Goal: Task Accomplishment & Management: Manage account settings

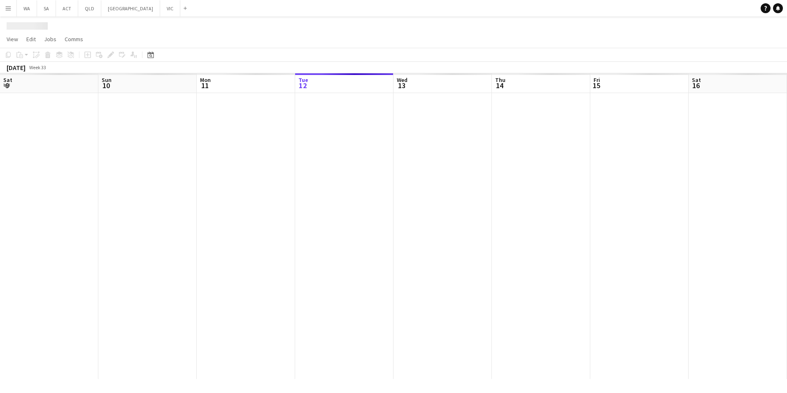
scroll to position [0, 197]
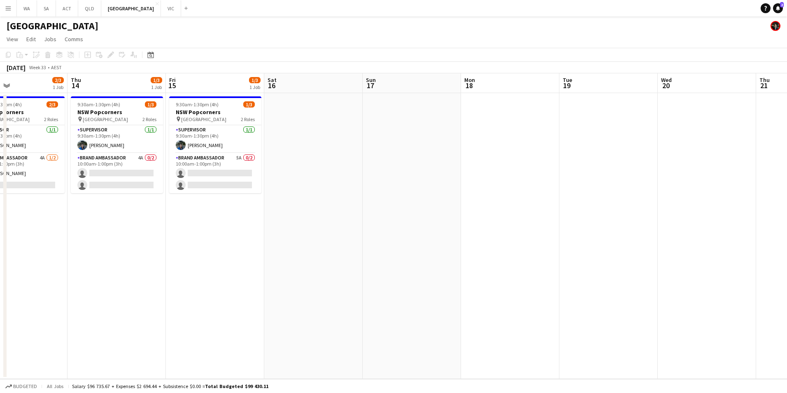
drag, startPoint x: 368, startPoint y: 259, endPoint x: 251, endPoint y: 259, distance: 116.5
click at [251, 259] on app-calendar-viewport "Sun 10 Mon 11 0/1 1 Job Tue 12 Wed 13 2/3 1 Job Thu 14 1/3 1 Job Fri 15 1/3 1 J…" at bounding box center [393, 225] width 787 height 305
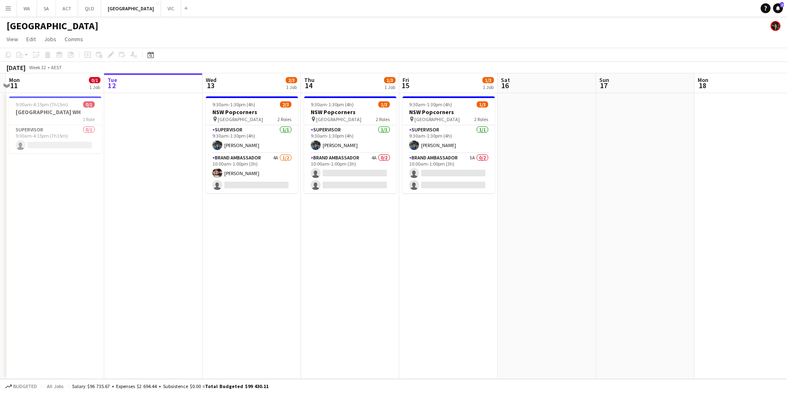
scroll to position [0, 192]
drag, startPoint x: 324, startPoint y: 278, endPoint x: 558, endPoint y: 210, distance: 244.5
click at [558, 210] on app-calendar-viewport "Sat 9 Sun 10 Mon 11 0/1 1 Job Tue 12 Wed 13 2/3 1 Job Thu 14 1/3 1 Job Fri 15 1…" at bounding box center [393, 225] width 787 height 305
click at [433, 140] on app-card-role "Supervisor [DATE] 9:30am-1:30pm (4h) [PERSON_NAME]" at bounding box center [448, 139] width 92 height 28
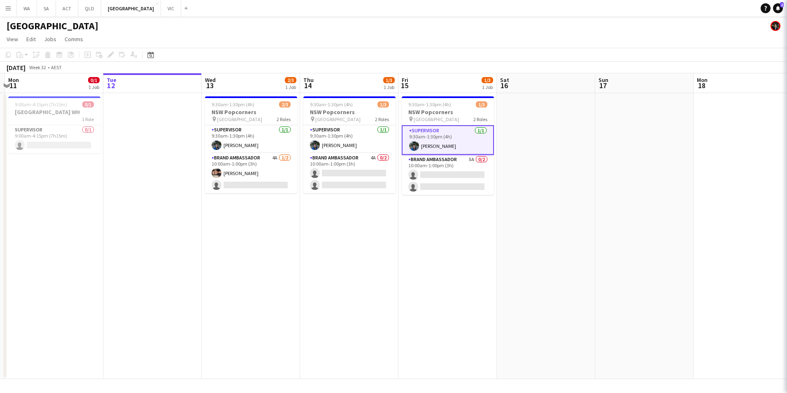
scroll to position [0, 191]
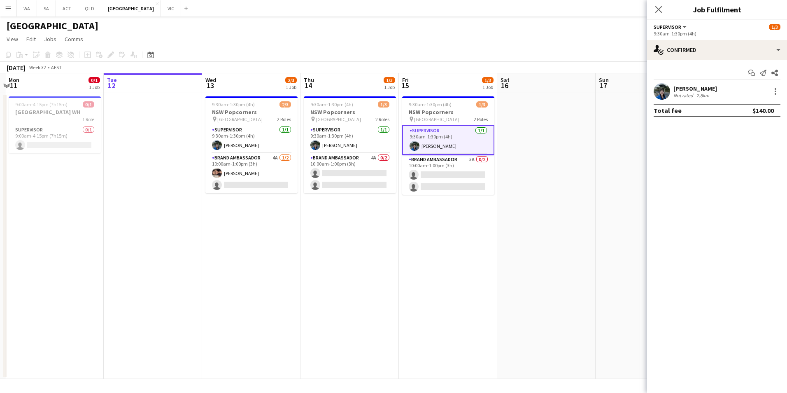
click at [371, 219] on app-date-cell "9:30am-1:30pm (4h) 1/3 NSW Popcorners pin [GEOGRAPHIC_DATA] 2 Roles Supervisor …" at bounding box center [349, 236] width 98 height 286
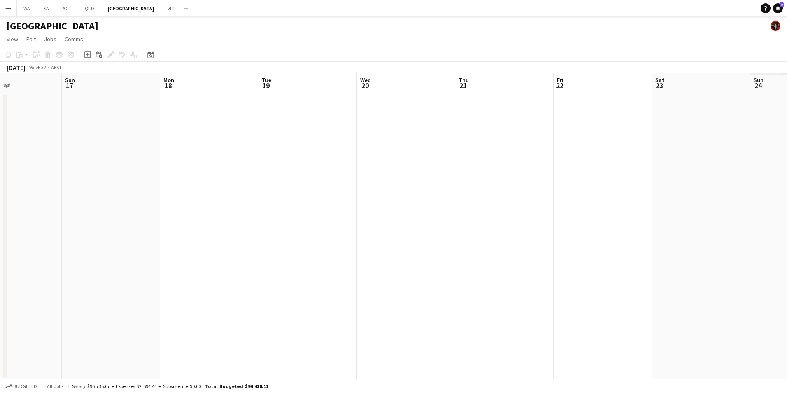
drag, startPoint x: 551, startPoint y: 234, endPoint x: 17, endPoint y: 256, distance: 534.3
click at [17, 256] on app-calendar-viewport "Thu 14 1/3 1 Job Fri 15 1/3 1 Job Sat 16 Sun 17 Mon 18 Tue 19 Wed 20 Thu 21 Fri…" at bounding box center [393, 225] width 787 height 305
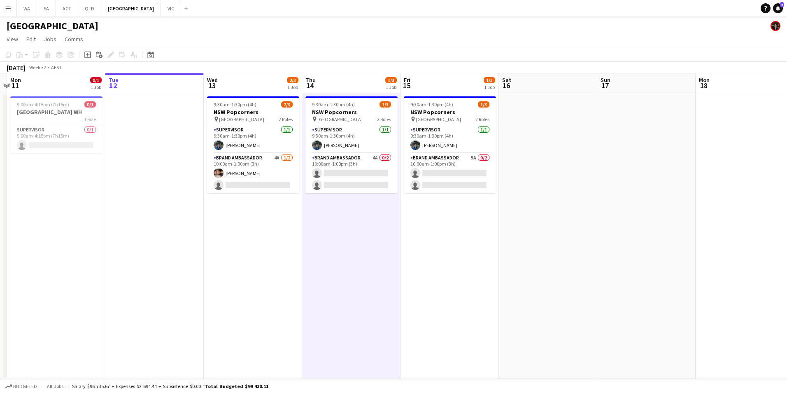
drag, startPoint x: 139, startPoint y: 247, endPoint x: 634, endPoint y: 223, distance: 495.8
click at [634, 223] on app-calendar-viewport "Sat 9 Sun 10 Mon 11 0/1 1 Job Tue 12 Wed 13 2/3 1 Job Thu 14 1/3 1 Job Fri 15 1…" at bounding box center [393, 225] width 787 height 305
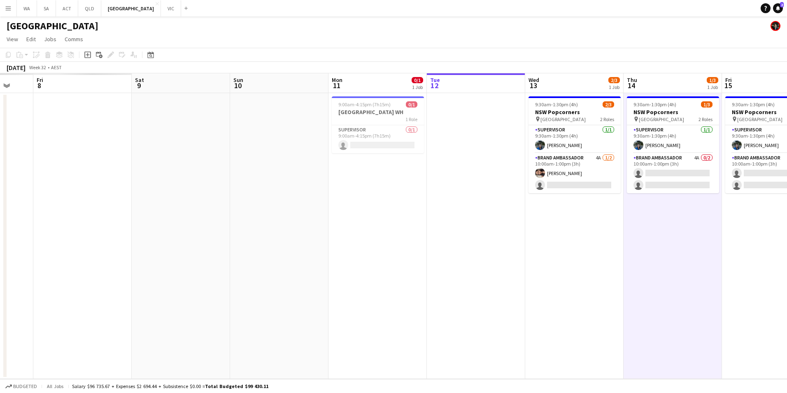
scroll to position [0, 192]
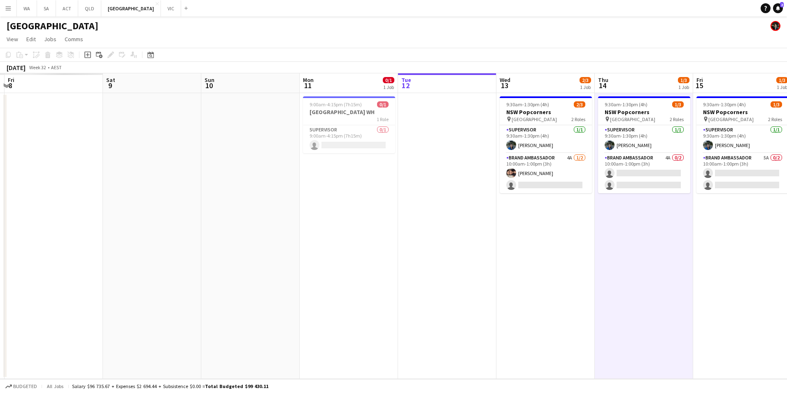
drag, startPoint x: 375, startPoint y: 242, endPoint x: 667, endPoint y: 234, distance: 292.8
click at [667, 234] on app-calendar-viewport "Wed 6 Thu 7 Fri 8 Sat 9 Sun 10 Mon 11 0/1 1 Job Tue 12 Wed 13 2/3 1 Job Thu 14 …" at bounding box center [393, 225] width 787 height 305
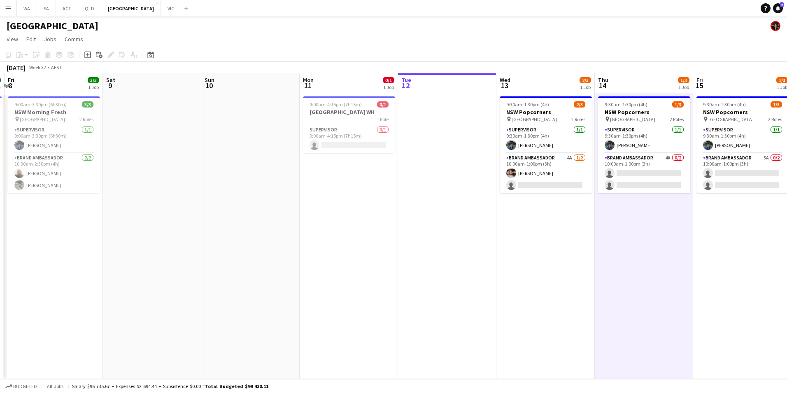
click at [470, 227] on app-date-cell at bounding box center [447, 236] width 98 height 286
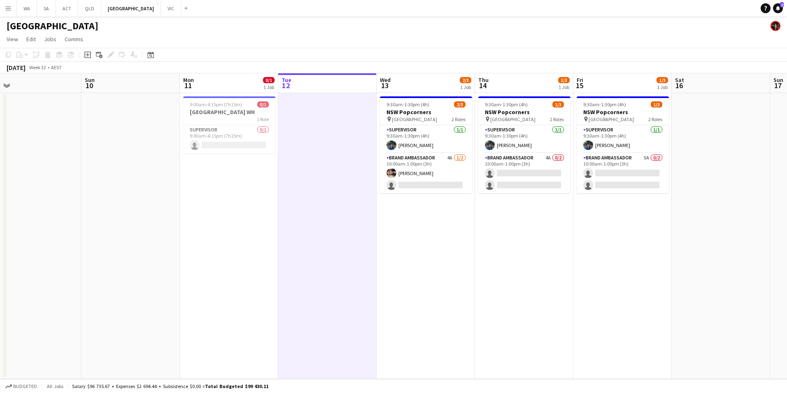
drag, startPoint x: 528, startPoint y: 247, endPoint x: 517, endPoint y: 247, distance: 10.7
click at [517, 247] on app-calendar-viewport "Wed 6 Thu 7 3/3 1 Job Fri 8 3/3 1 Job Sat 9 Sun 10 Mon 11 0/1 1 Job Tue 12 Wed …" at bounding box center [393, 225] width 787 height 305
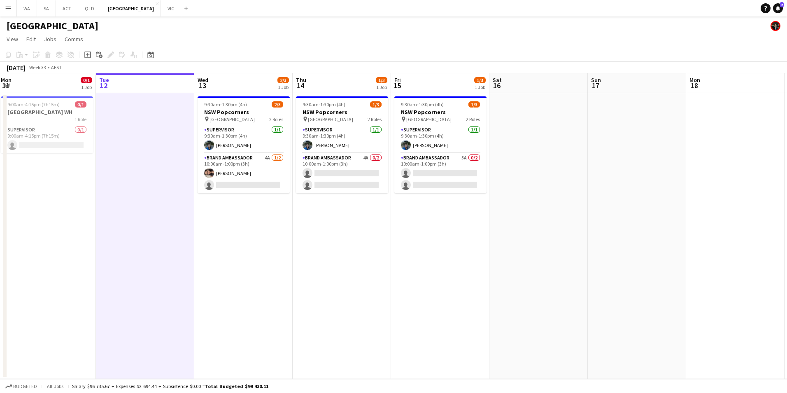
scroll to position [0, 313]
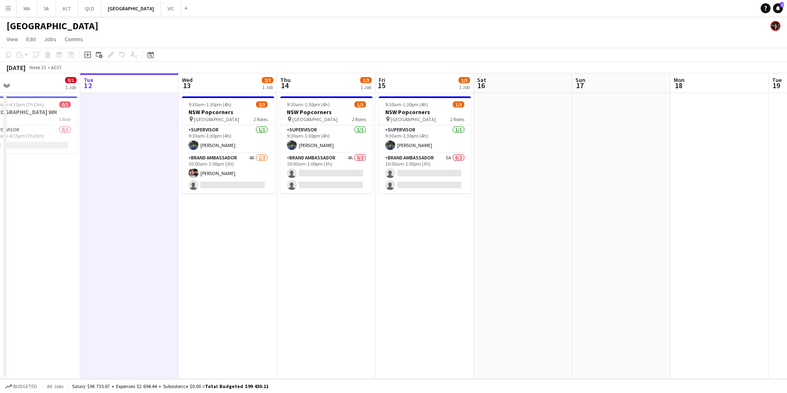
drag, startPoint x: 683, startPoint y: 272, endPoint x: 415, endPoint y: 265, distance: 268.5
click at [415, 265] on app-calendar-viewport "Fri 8 3/3 1 Job Sat 9 Sun 10 Mon 11 0/1 1 Job Tue 12 Wed 13 2/3 1 Job Thu 14 1/…" at bounding box center [393, 225] width 787 height 305
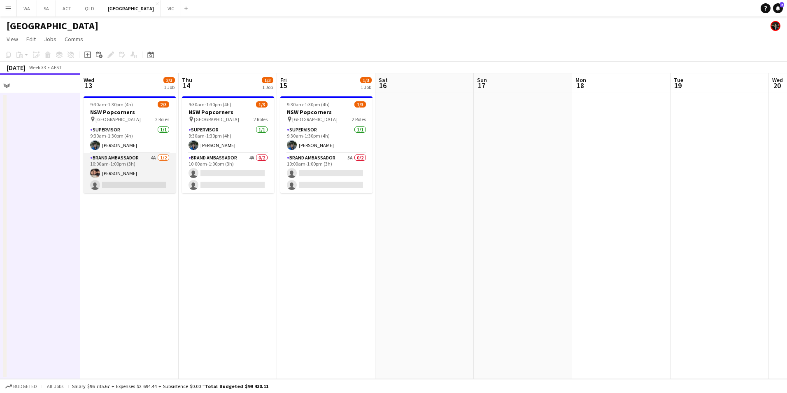
click at [105, 158] on app-card-role "Brand Ambassador 4A [DATE] 10:00am-1:00pm (3h) [PERSON_NAME] single-neutral-act…" at bounding box center [130, 173] width 92 height 40
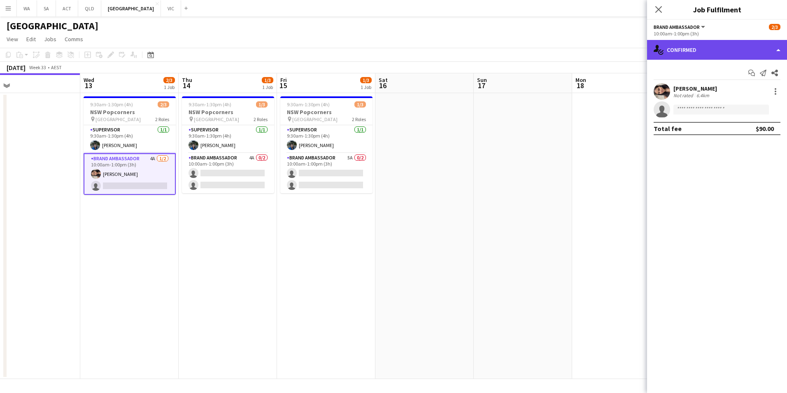
click at [697, 54] on div "single-neutral-actions-check-2 Confirmed" at bounding box center [717, 50] width 140 height 20
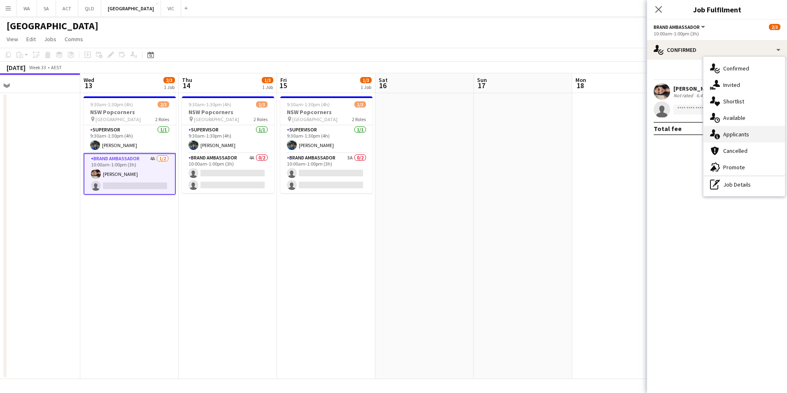
click at [750, 131] on div "single-neutral-actions-information Applicants" at bounding box center [744, 134] width 82 height 16
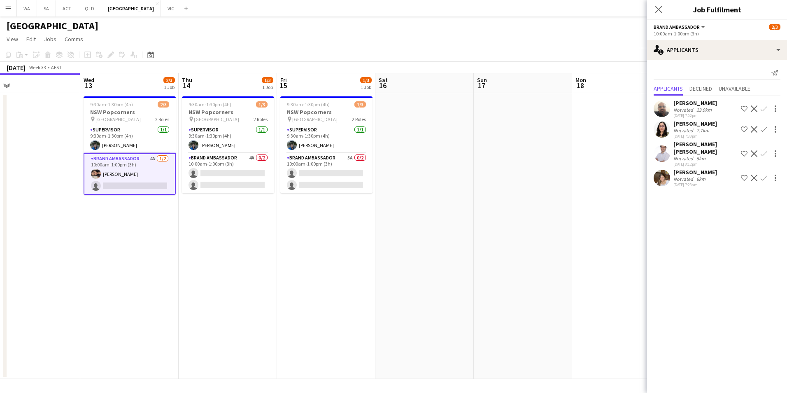
click at [657, 149] on app-user-avatar at bounding box center [662, 153] width 16 height 16
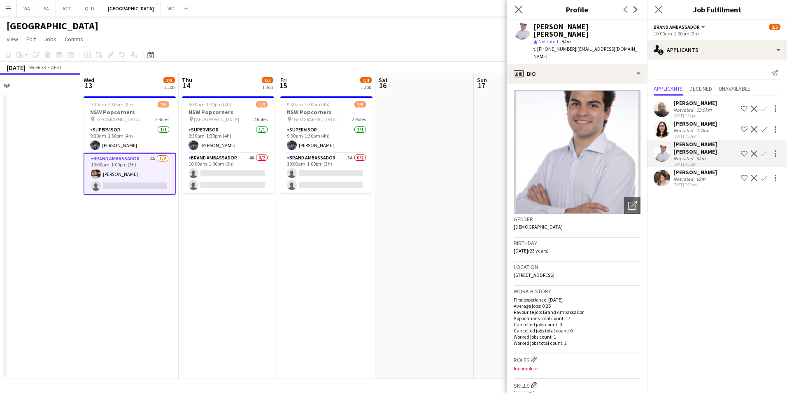
click at [519, 5] on app-icon "Close pop-in" at bounding box center [519, 10] width 12 height 12
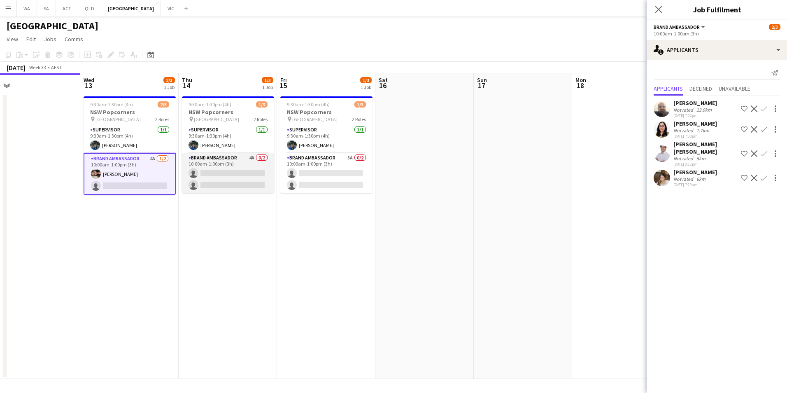
click at [244, 159] on app-card-role "Brand Ambassador 4A 0/2 10:00am-1:00pm (3h) single-neutral-actions single-neutr…" at bounding box center [228, 173] width 92 height 40
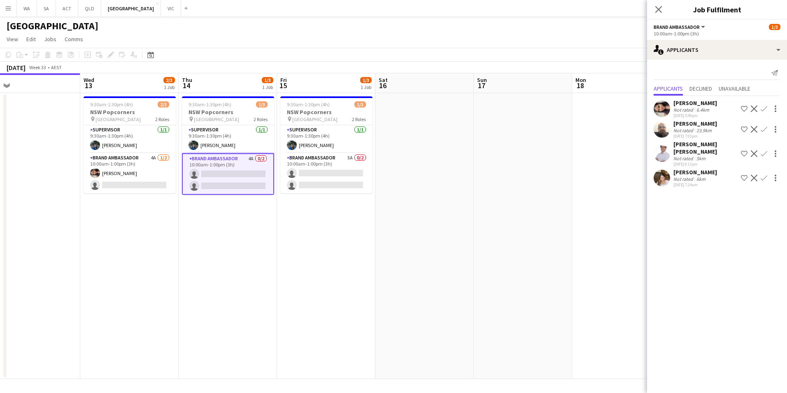
click at [763, 150] on app-icon "Confirm" at bounding box center [764, 153] width 7 height 7
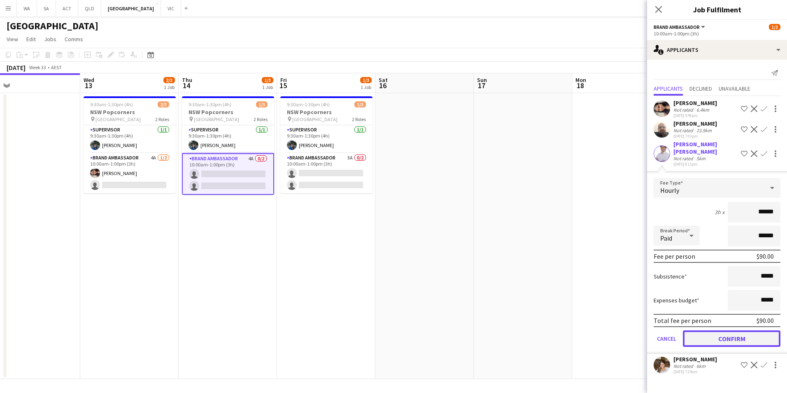
click at [755, 330] on button "Confirm" at bounding box center [732, 338] width 98 height 16
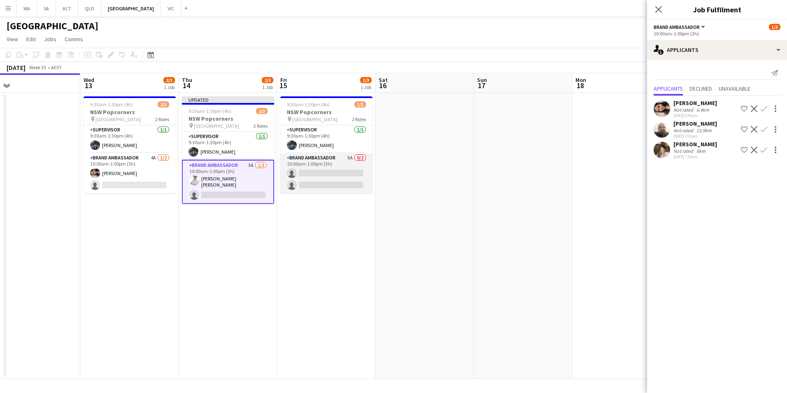
click at [314, 156] on app-card-role "Brand Ambassador 5A 0/2 10:00am-1:00pm (3h) single-neutral-actions single-neutr…" at bounding box center [326, 173] width 92 height 40
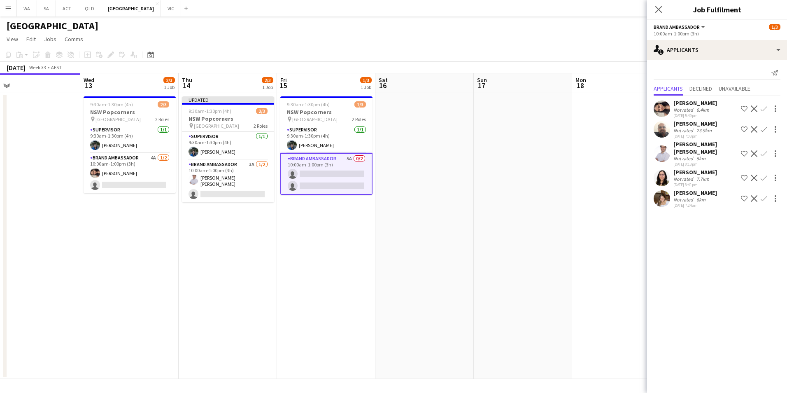
click at [765, 150] on app-icon "Confirm" at bounding box center [764, 153] width 7 height 7
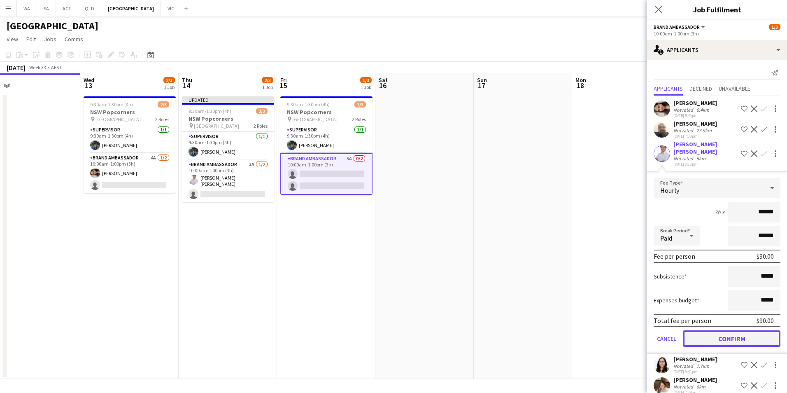
click at [726, 330] on button "Confirm" at bounding box center [732, 338] width 98 height 16
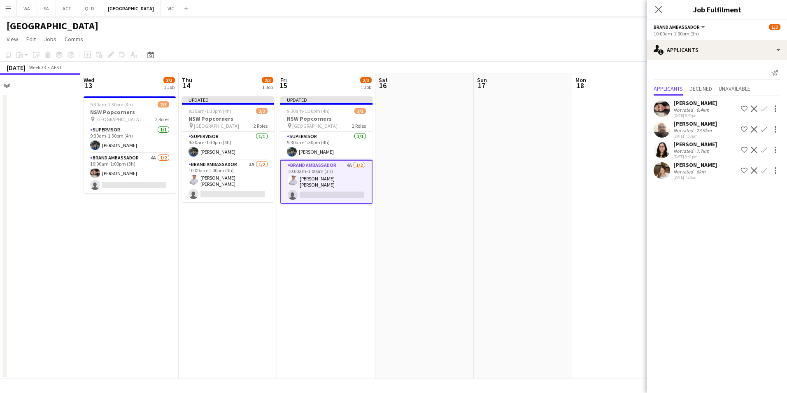
click at [768, 109] on button "Confirm" at bounding box center [764, 109] width 10 height 10
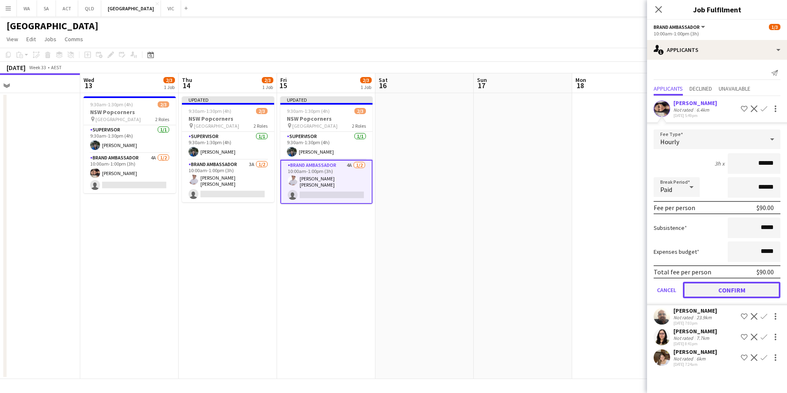
click at [743, 297] on button "Confirm" at bounding box center [732, 290] width 98 height 16
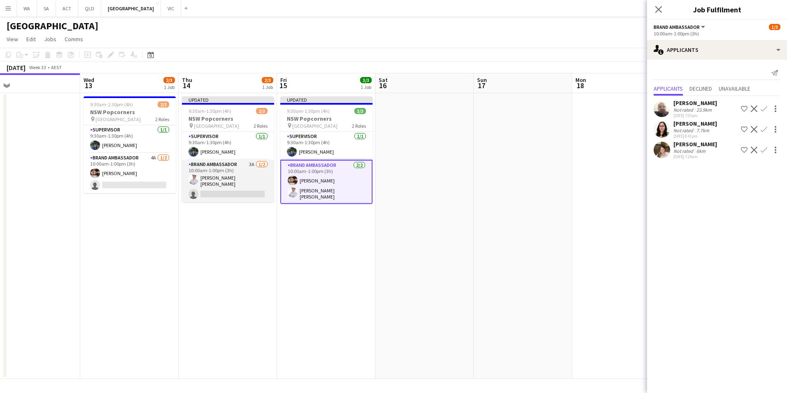
click at [217, 174] on app-card-role "Brand Ambassador 3A [DATE] 10:00am-1:00pm (3h) [PERSON_NAME] [PERSON_NAME] sing…" at bounding box center [228, 181] width 92 height 42
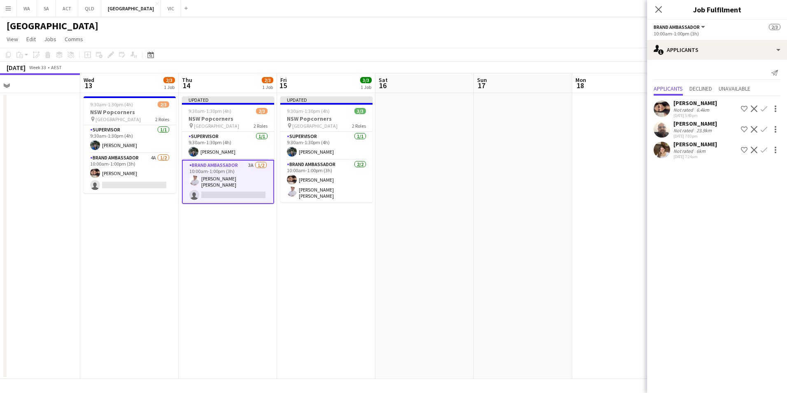
click at [764, 151] on app-icon "Confirm" at bounding box center [764, 150] width 7 height 7
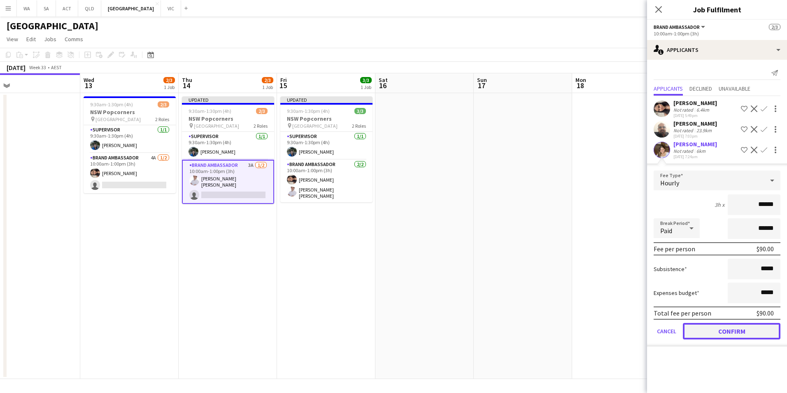
click at [751, 336] on button "Confirm" at bounding box center [732, 331] width 98 height 16
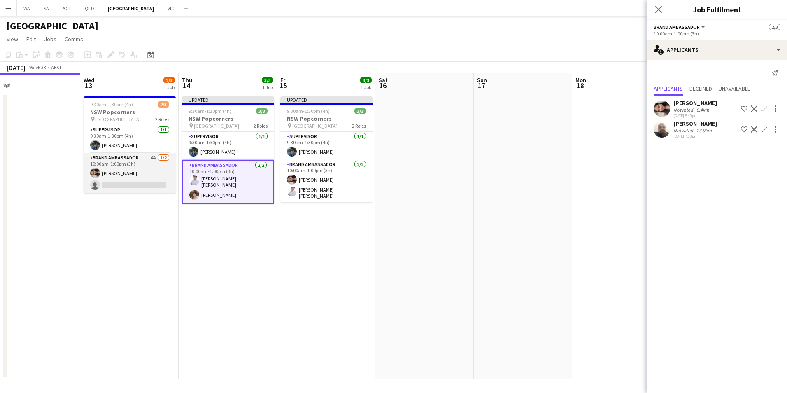
click at [126, 163] on app-card-role "Brand Ambassador 4A [DATE] 10:00am-1:00pm (3h) [PERSON_NAME] single-neutral-act…" at bounding box center [130, 173] width 92 height 40
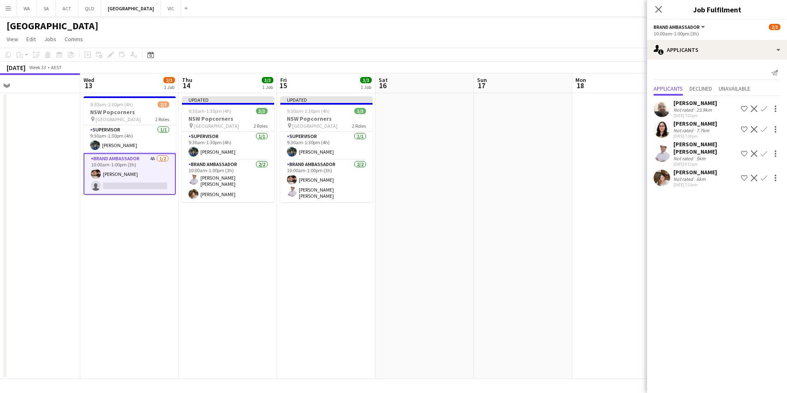
click at [768, 128] on button "Confirm" at bounding box center [764, 129] width 10 height 10
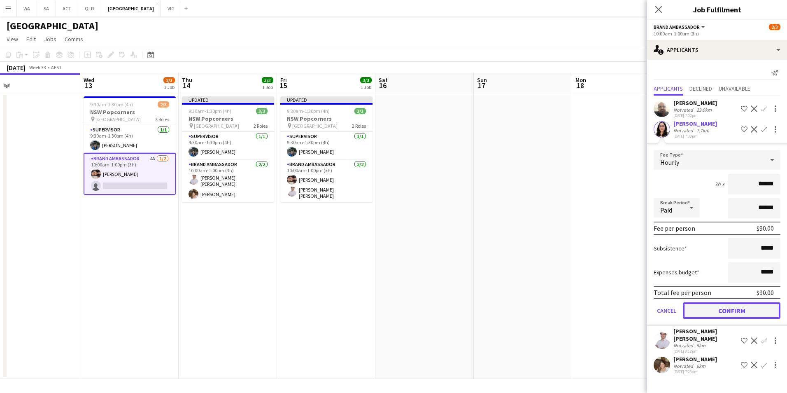
click at [759, 316] on button "Confirm" at bounding box center [732, 310] width 98 height 16
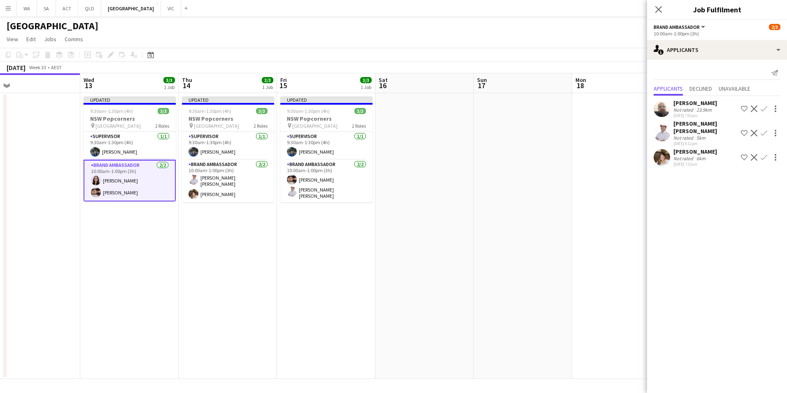
click at [504, 255] on app-date-cell at bounding box center [523, 236] width 98 height 286
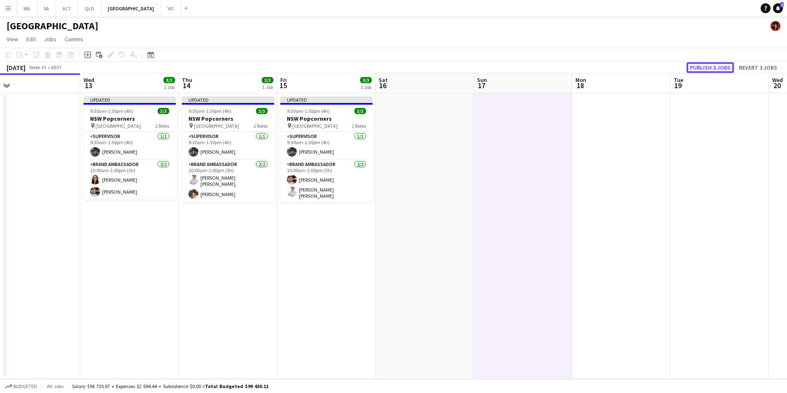
click at [699, 66] on button "Publish 3 jobs" at bounding box center [710, 67] width 47 height 11
